Goal: Task Accomplishment & Management: Use online tool/utility

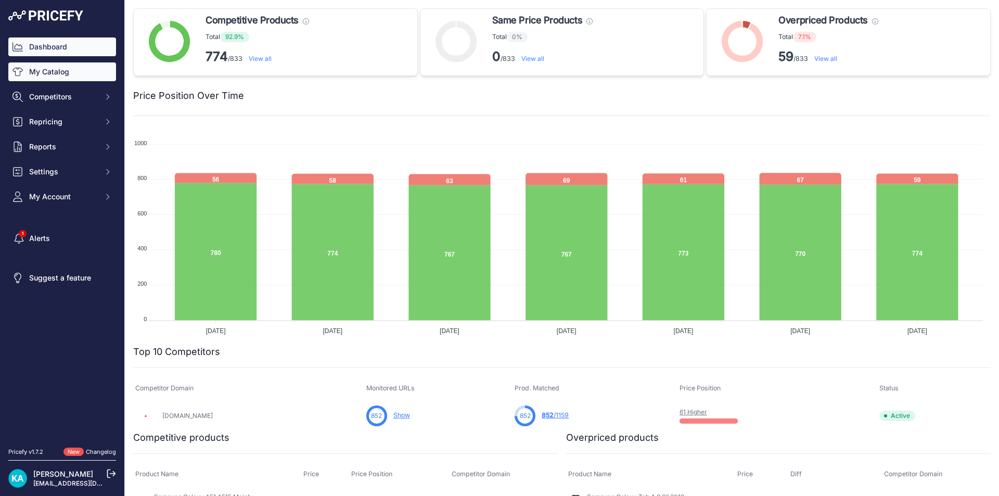
click at [87, 78] on link "My Catalog" at bounding box center [62, 71] width 108 height 19
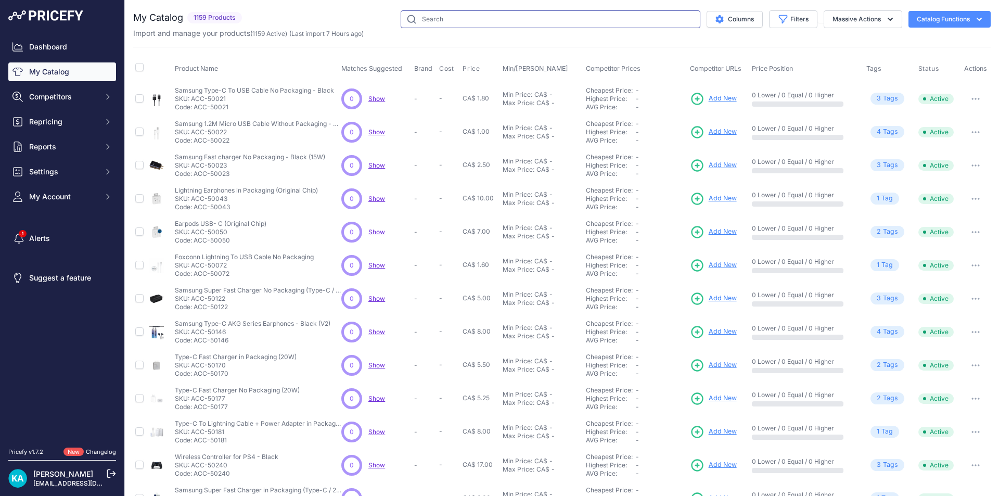
click at [461, 26] on input "text" at bounding box center [550, 19] width 300 height 18
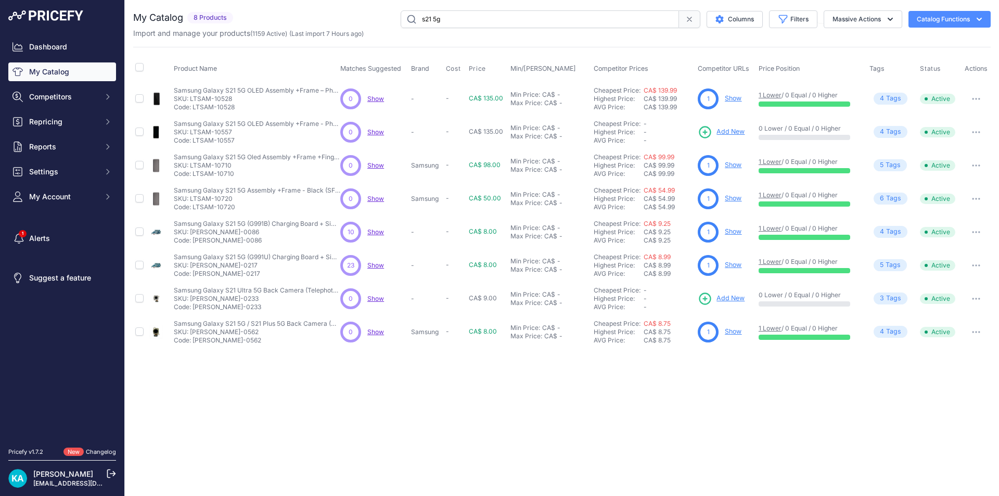
click at [427, 25] on input "s21 5g" at bounding box center [539, 19] width 278 height 18
type input "s23 5g"
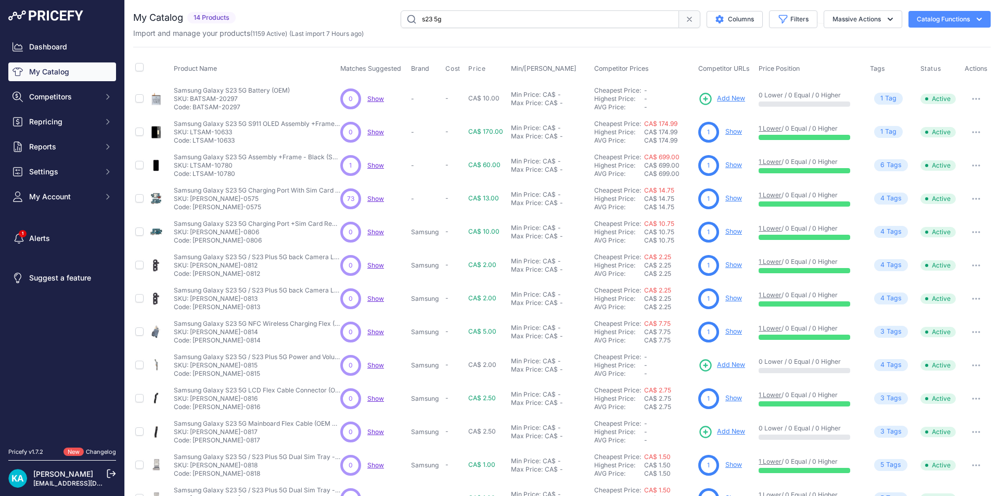
drag, startPoint x: 314, startPoint y: 164, endPoint x: 923, endPoint y: 183, distance: 608.8
click at [823, 182] on tbody "Samsung Galaxy S23 5G Battery (OEM)" at bounding box center [561, 315] width 857 height 466
drag, startPoint x: 923, startPoint y: 183, endPoint x: 666, endPoint y: 164, distance: 257.6
click at [666, 164] on tbody "Samsung Galaxy S23 5G Battery (OEM)" at bounding box center [561, 315] width 857 height 466
click at [566, 179] on td "Min Price: CA$ - Click to Edit Min Price Max Price: CA$ - Click to Edit Max Pri…" at bounding box center [550, 165] width 83 height 33
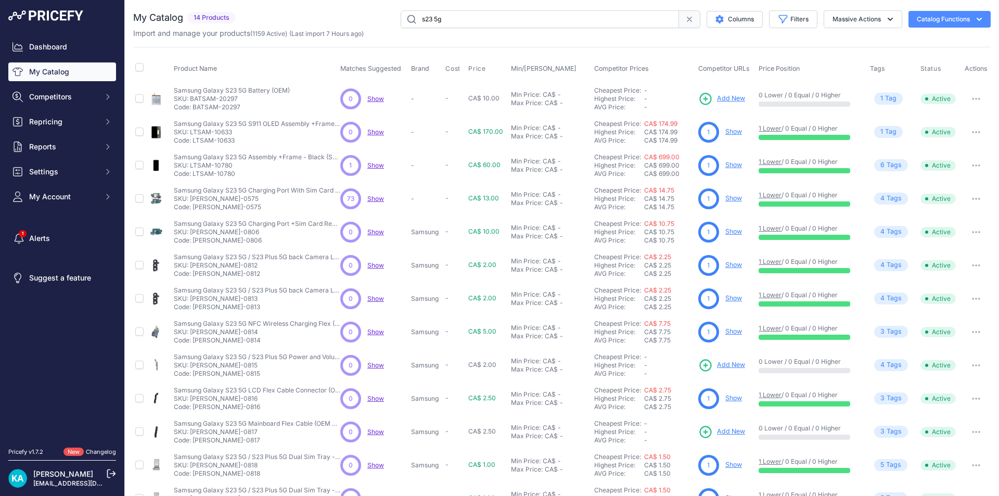
click at [725, 162] on link "Show" at bounding box center [733, 165] width 17 height 8
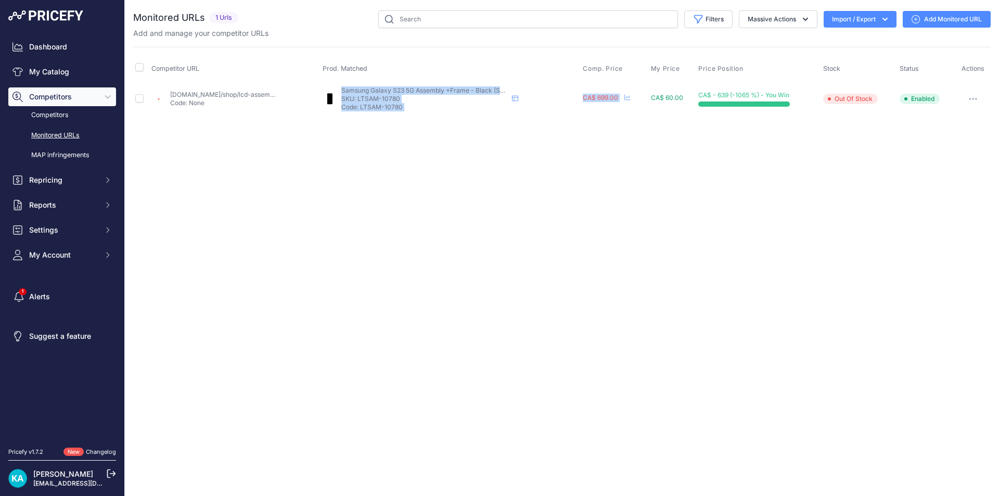
drag, startPoint x: 353, startPoint y: 83, endPoint x: 642, endPoint y: 113, distance: 290.8
click at [642, 113] on tr "mtech.shop/shop/lcd-assembly-with-frame-compatible-for-samsung-galaxy-s23-5g-af…" at bounding box center [561, 99] width 857 height 34
click at [593, 113] on td "CA$ 699.00 22 Hours ago Show Price Timeline Price Timeline to 2025 1" at bounding box center [614, 99] width 68 height 34
click at [563, 184] on div "Close You are not connected to the internet." at bounding box center [562, 248] width 874 height 496
click at [411, 20] on input "text" at bounding box center [528, 19] width 300 height 18
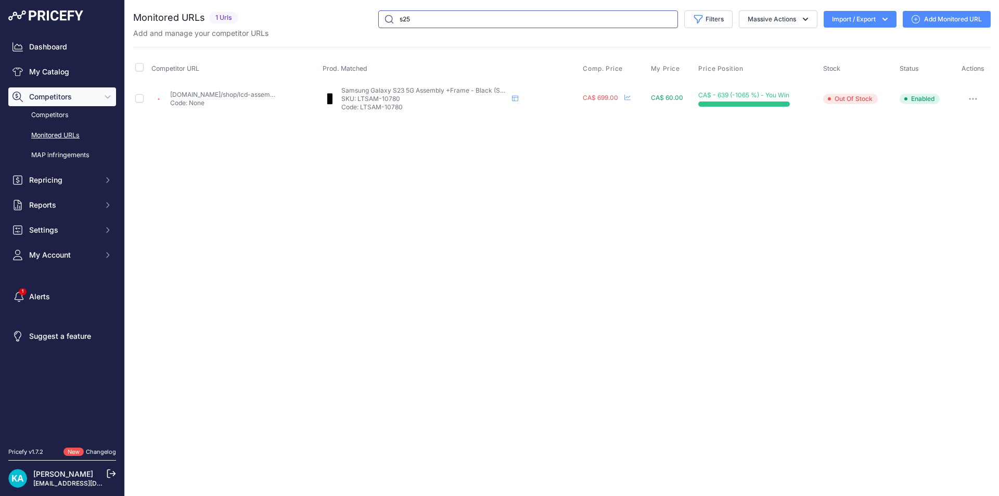
type input "s25"
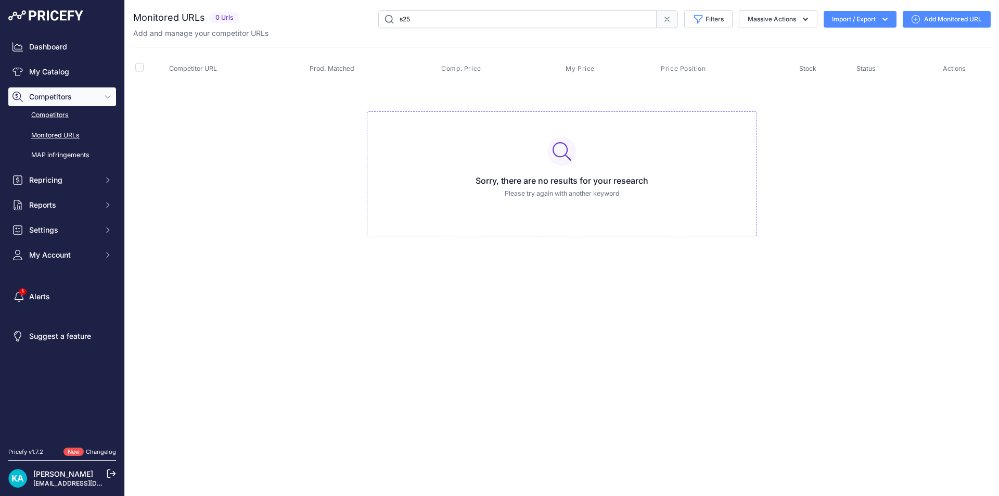
click at [48, 111] on link "Competitors" at bounding box center [62, 115] width 108 height 18
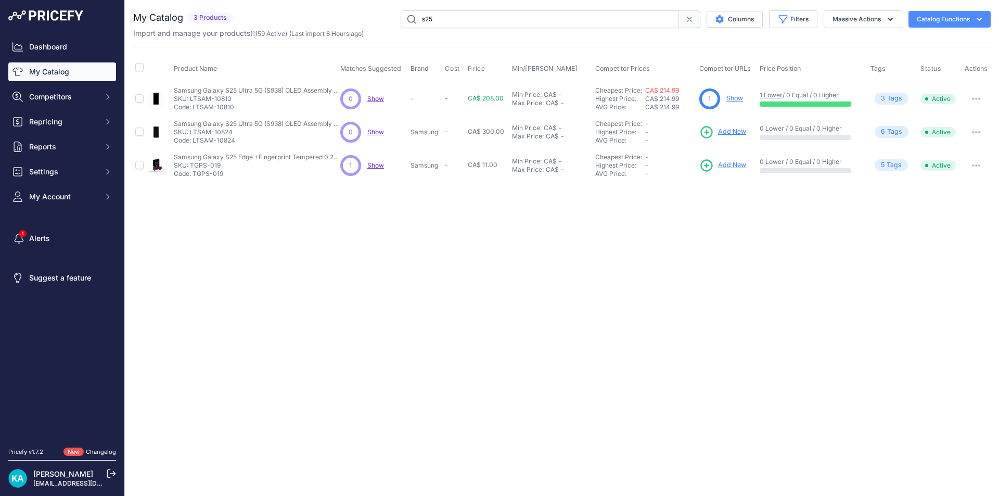
click at [446, 24] on input "s25" at bounding box center [539, 19] width 278 height 18
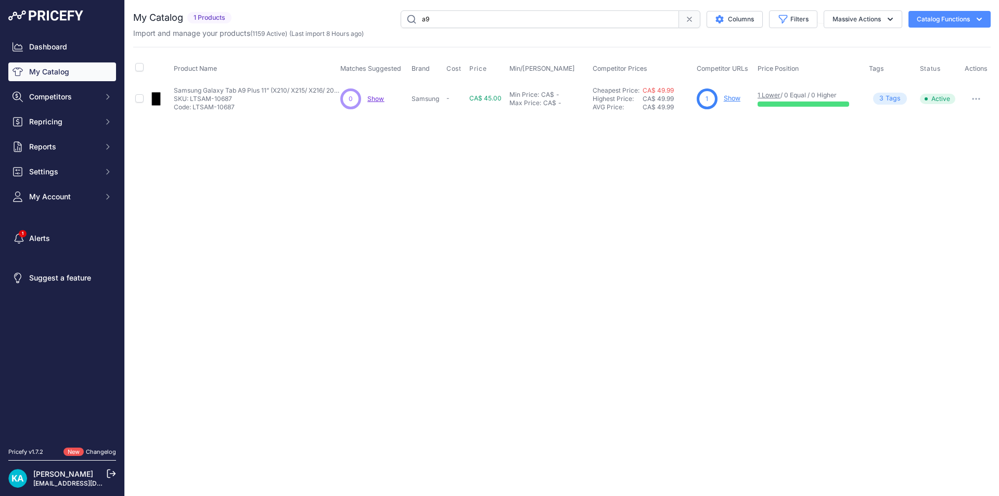
type input "a9"
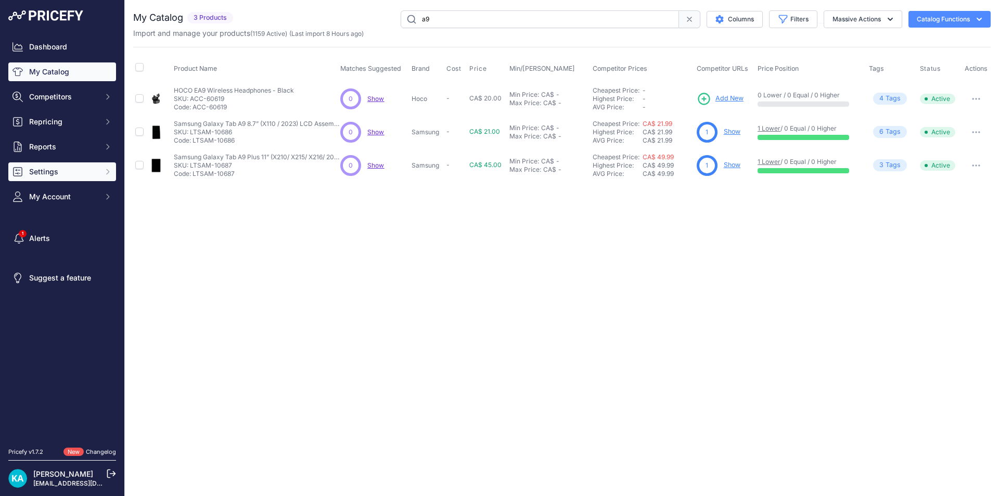
click at [64, 173] on span "Settings" at bounding box center [63, 171] width 68 height 10
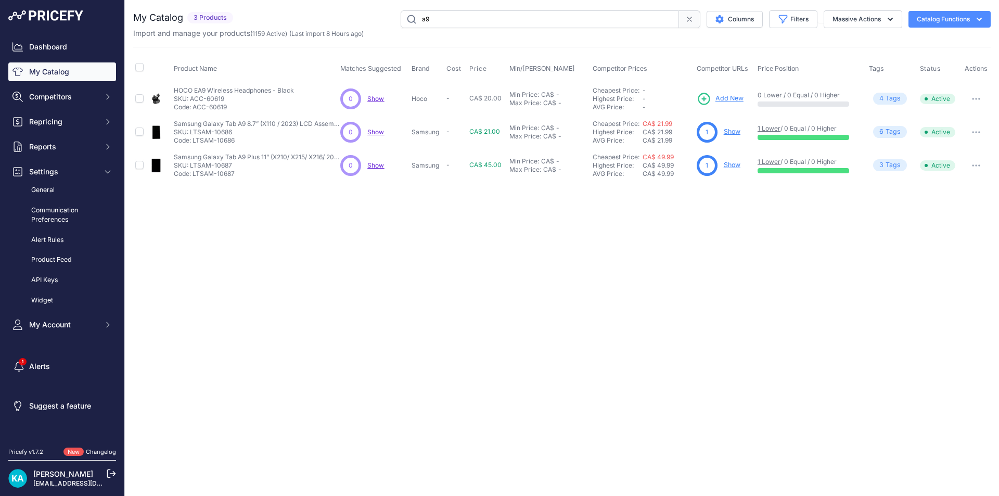
click at [967, 16] on button "Catalog Functions" at bounding box center [949, 19] width 82 height 17
click at [944, 85] on link "Update Catalog" at bounding box center [931, 78] width 116 height 19
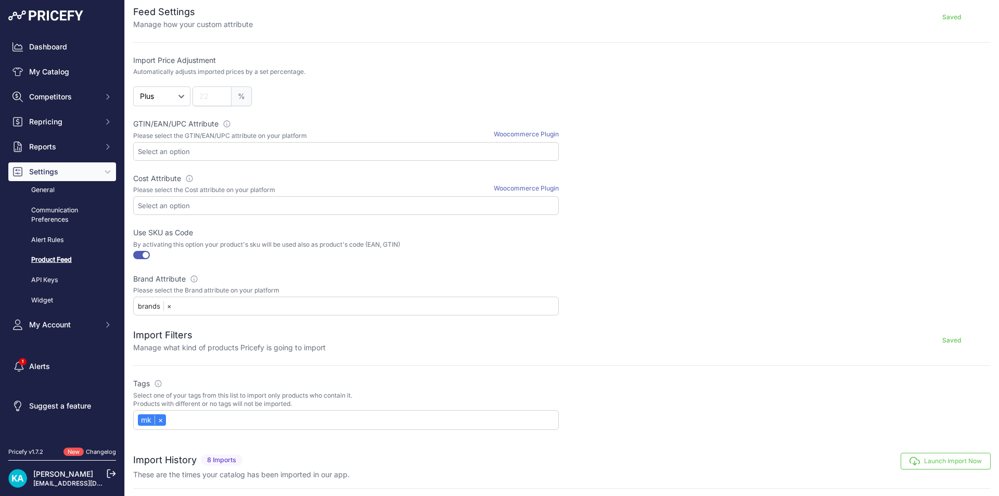
scroll to position [208, 0]
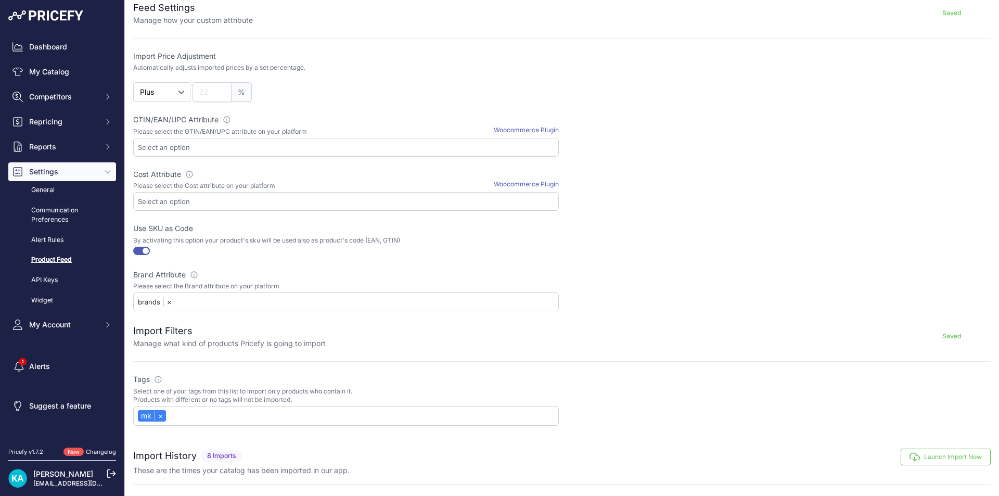
click at [932, 461] on button "Launch Import Now" at bounding box center [945, 456] width 90 height 17
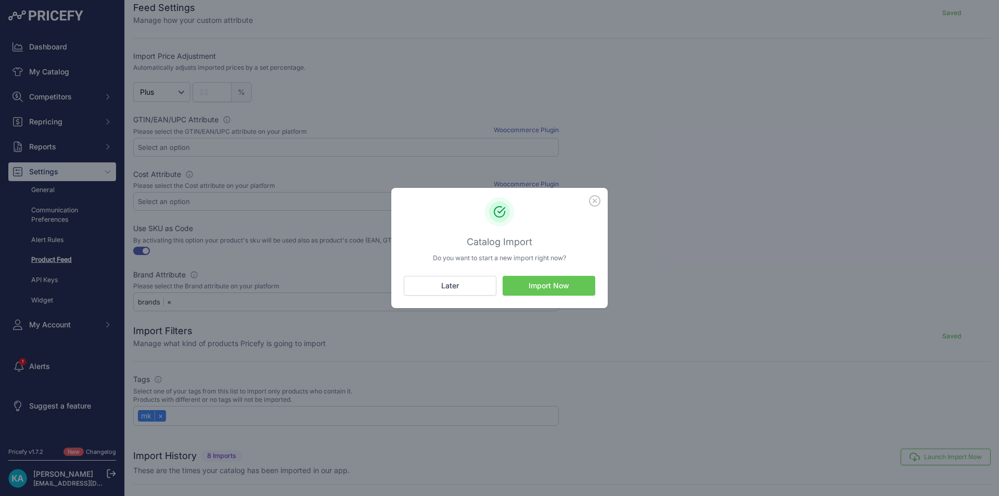
click at [553, 289] on button "Import Now" at bounding box center [548, 286] width 93 height 20
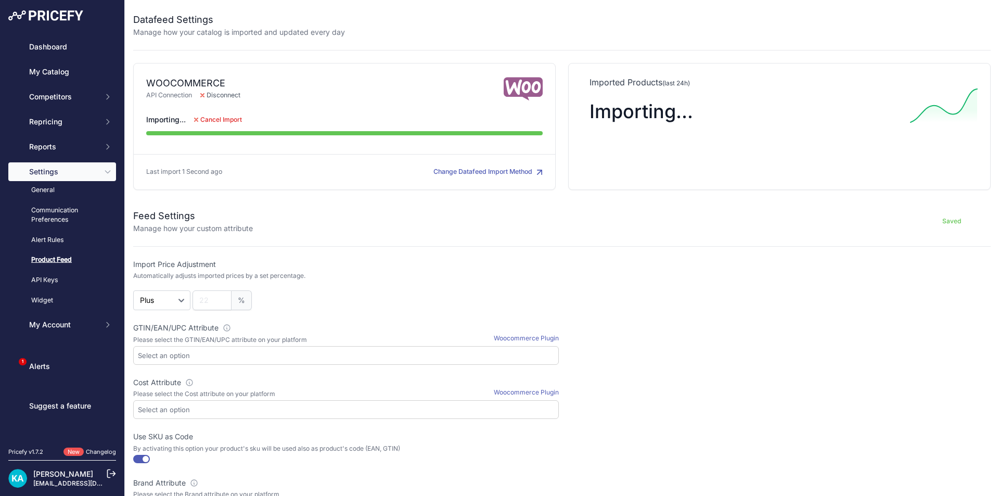
select select "1|pa_brands"
select select "{"id":4610,"name":"mk"}"
